Goal: Information Seeking & Learning: Find specific fact

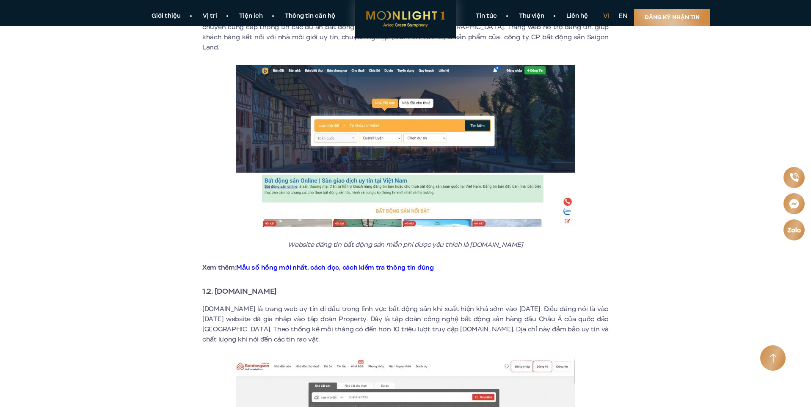
scroll to position [254, 0]
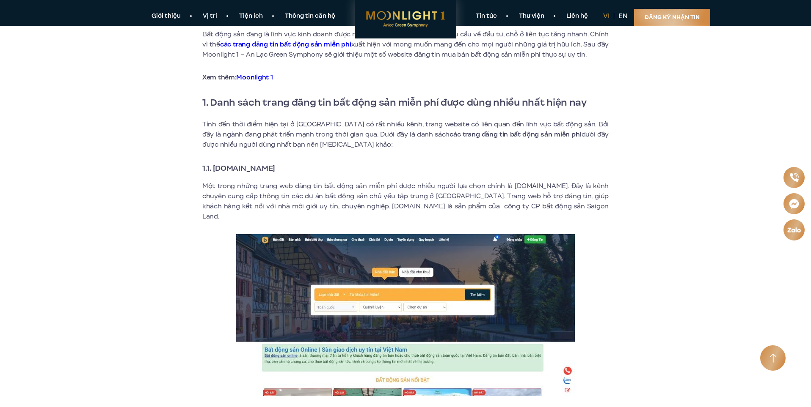
drag, startPoint x: 308, startPoint y: 170, endPoint x: 214, endPoint y: 170, distance: 94.3
click at [214, 170] on h3 "1.1. [DOMAIN_NAME]" at bounding box center [405, 168] width 406 height 12
copy strong "[DOMAIN_NAME]"
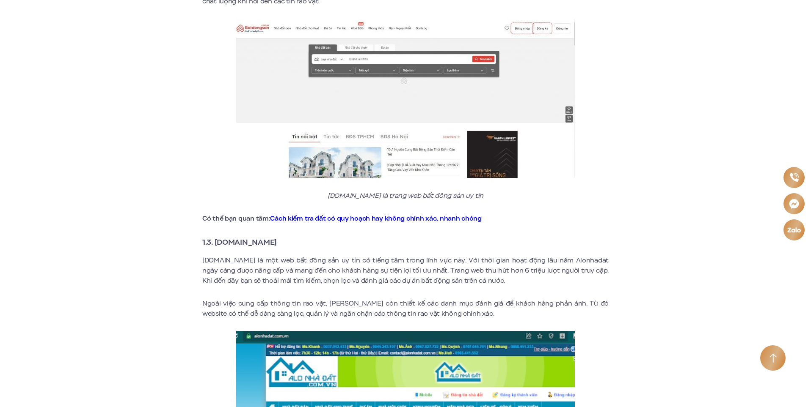
scroll to position [888, 0]
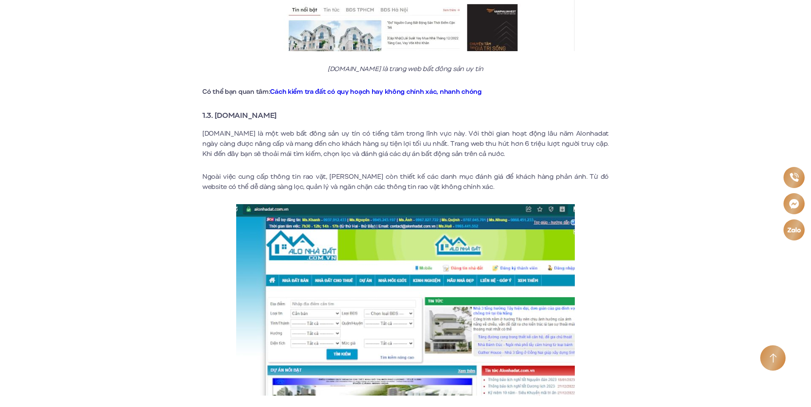
drag, startPoint x: 290, startPoint y: 103, endPoint x: 216, endPoint y: 110, distance: 74.4
click at [216, 110] on h3 "1.3. [DOMAIN_NAME]" at bounding box center [405, 116] width 406 height 12
copy strong "[DOMAIN_NAME]"
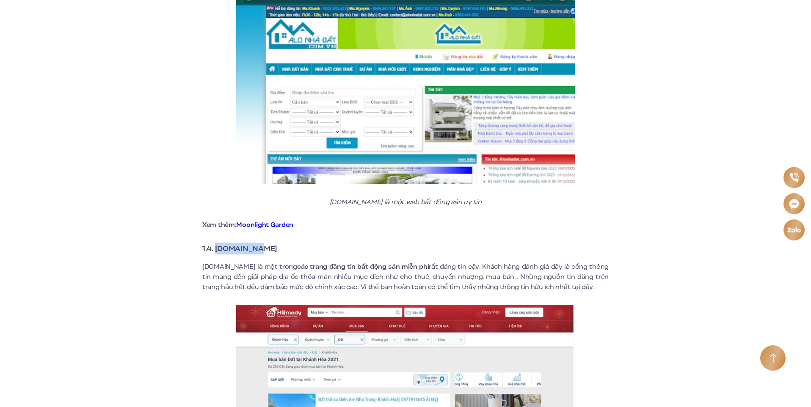
drag, startPoint x: 291, startPoint y: 241, endPoint x: 217, endPoint y: 245, distance: 73.7
click at [217, 245] on h3 "1.4. [DOMAIN_NAME]" at bounding box center [405, 249] width 406 height 12
copy strong "[DOMAIN_NAME]"
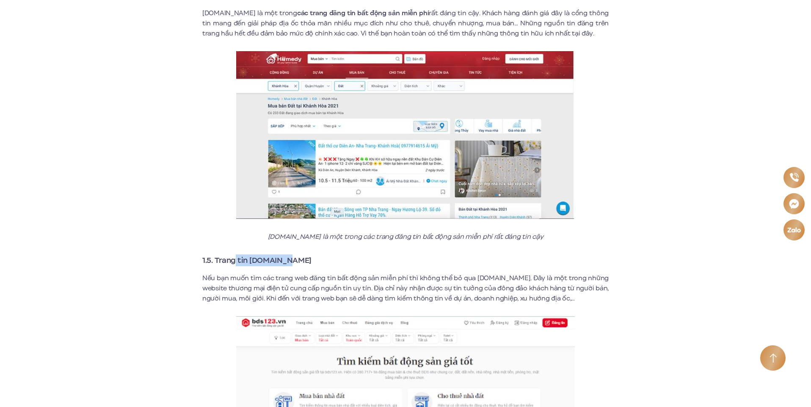
drag, startPoint x: 298, startPoint y: 247, endPoint x: 234, endPoint y: 252, distance: 64.5
click at [234, 255] on h3 "1.5. Trang tin [DOMAIN_NAME]" at bounding box center [405, 261] width 406 height 12
drag, startPoint x: 321, startPoint y: 257, endPoint x: 253, endPoint y: 253, distance: 67.8
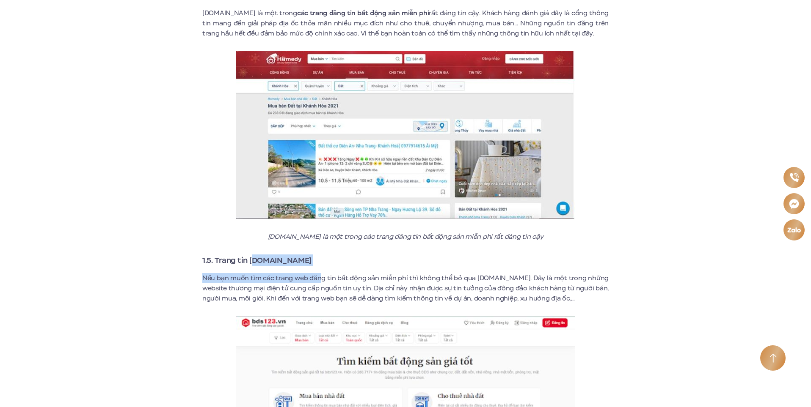
click at [304, 255] on h3 "1.5. Trang tin [DOMAIN_NAME]" at bounding box center [405, 261] width 406 height 12
drag, startPoint x: 296, startPoint y: 252, endPoint x: 252, endPoint y: 253, distance: 44.5
click at [252, 255] on h3 "1.5. Trang tin [DOMAIN_NAME]" at bounding box center [405, 261] width 406 height 12
copy strong "[DOMAIN_NAME]"
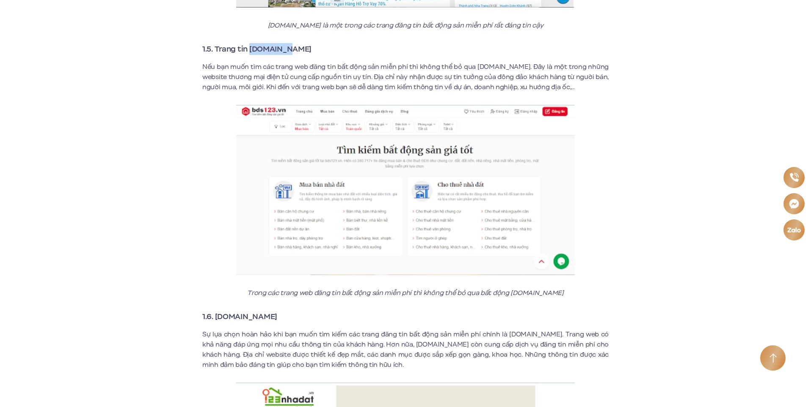
scroll to position [1692, 0]
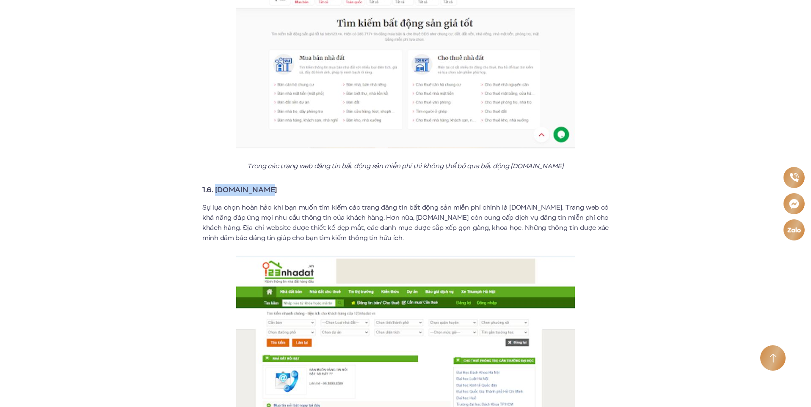
drag, startPoint x: 275, startPoint y: 176, endPoint x: 216, endPoint y: 179, distance: 59.7
click at [216, 184] on h3 "1.6. [DOMAIN_NAME]" at bounding box center [405, 190] width 406 height 12
copy strong "[DOMAIN_NAME]"
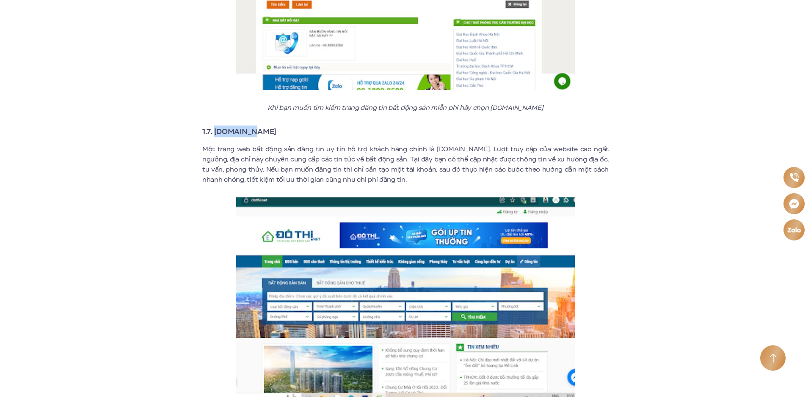
drag, startPoint x: 270, startPoint y: 120, endPoint x: 216, endPoint y: 124, distance: 54.3
click at [216, 126] on h3 "1.7. [DOMAIN_NAME]" at bounding box center [405, 132] width 406 height 12
copy strong "[DOMAIN_NAME]"
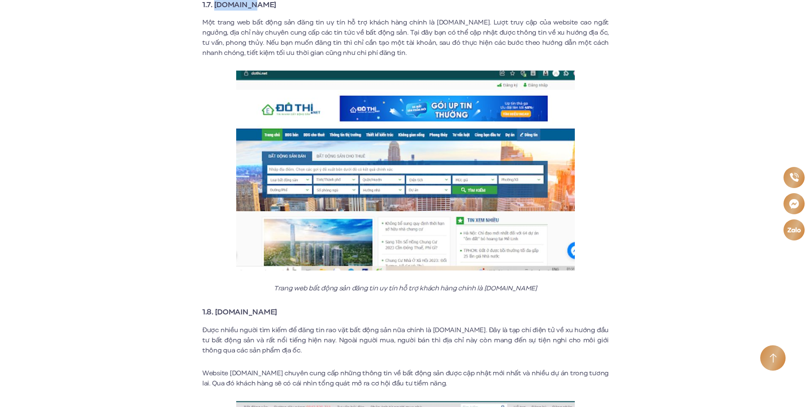
scroll to position [2242, 0]
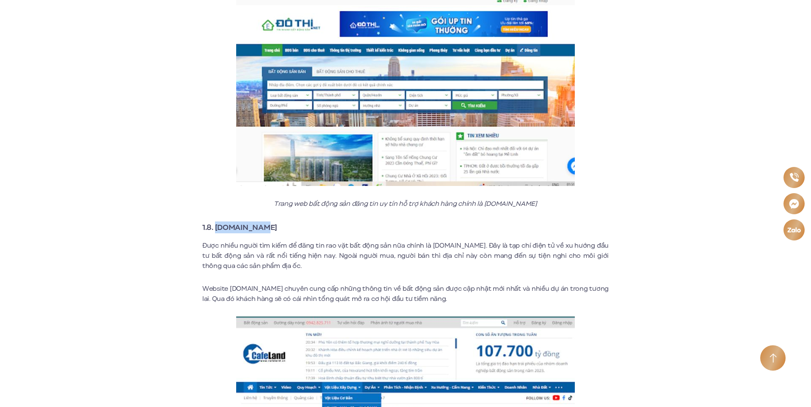
drag, startPoint x: 265, startPoint y: 221, endPoint x: 217, endPoint y: 223, distance: 48.7
click at [217, 223] on h3 "1.8. [DOMAIN_NAME]" at bounding box center [405, 228] width 406 height 12
copy strong "[DOMAIN_NAME]"
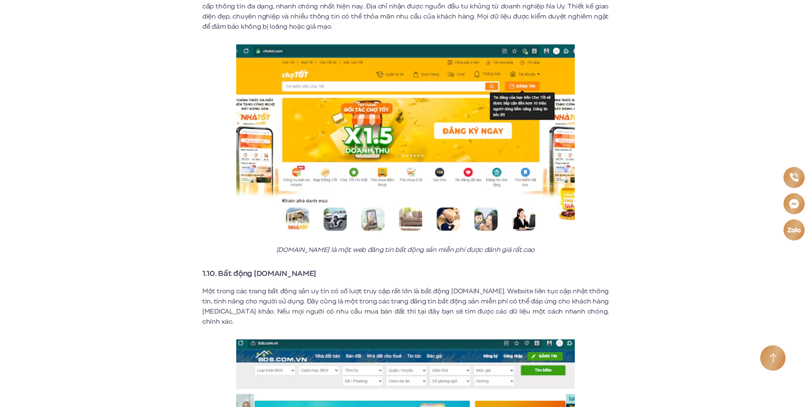
scroll to position [2877, 0]
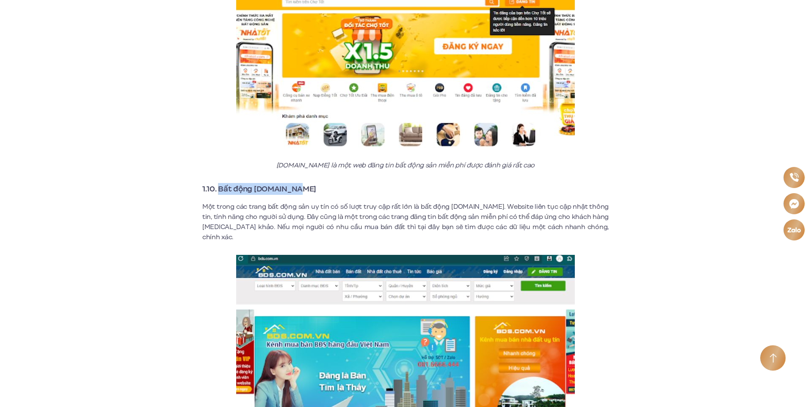
drag, startPoint x: 311, startPoint y: 178, endPoint x: 220, endPoint y: 176, distance: 90.6
click at [220, 183] on h3 "1.10. Bất động [DOMAIN_NAME]" at bounding box center [405, 189] width 406 height 12
copy strong "Bất động [DOMAIN_NAME]"
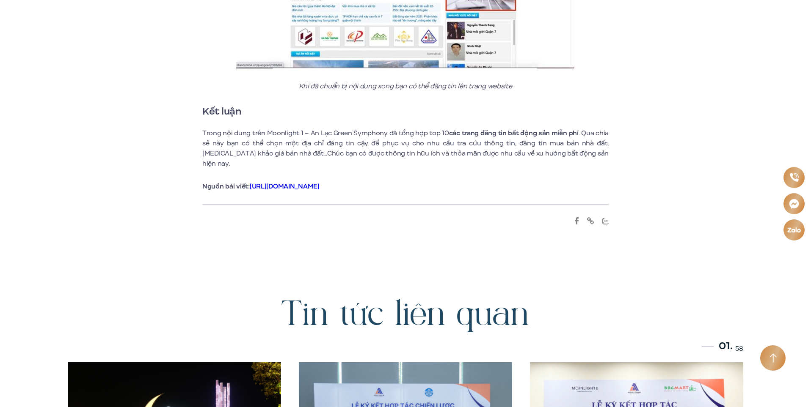
scroll to position [4146, 0]
